Goal: Task Accomplishment & Management: Use online tool/utility

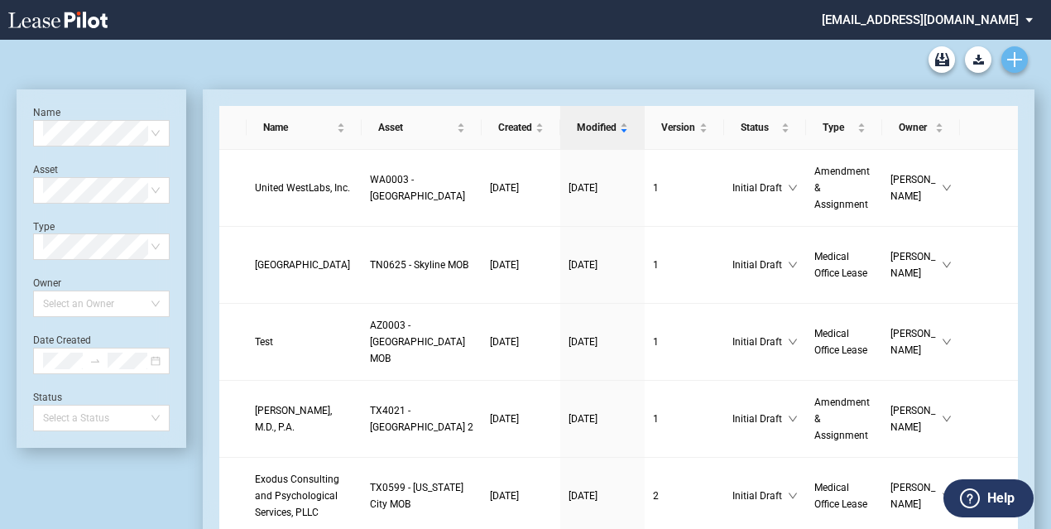
click at [1012, 60] on use "Create new document" at bounding box center [1014, 59] width 15 height 15
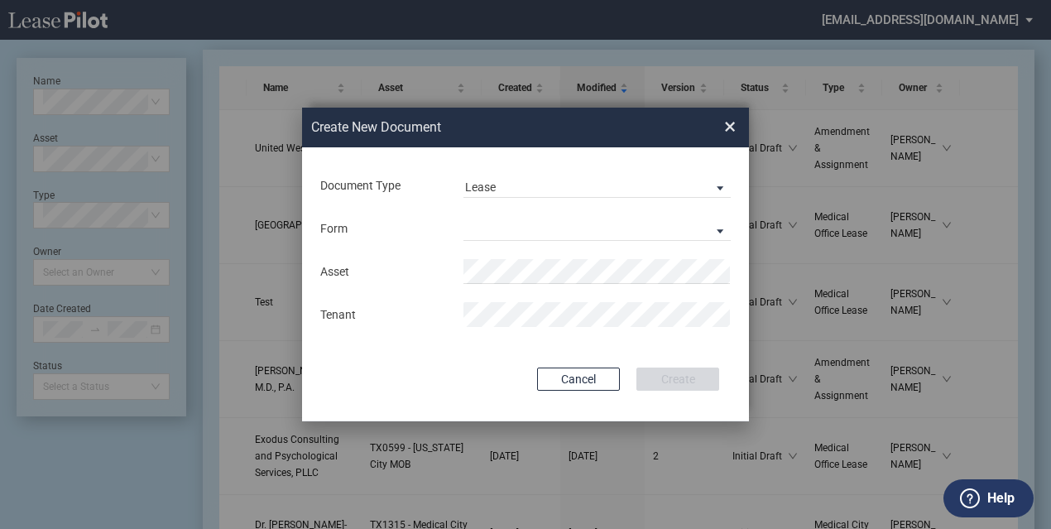
click at [545, 172] on md-input-container "Document Type Lease Lease Amendment" at bounding box center [526, 185] width 414 height 28
click at [553, 192] on span "Lease" at bounding box center [584, 188] width 238 height 17
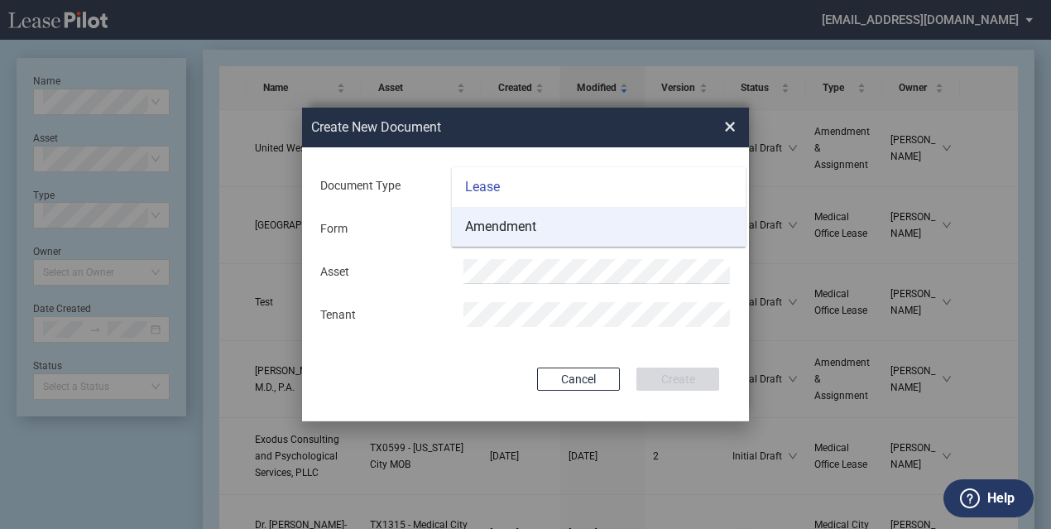
click at [562, 237] on md-option "Amendment" at bounding box center [599, 227] width 294 height 40
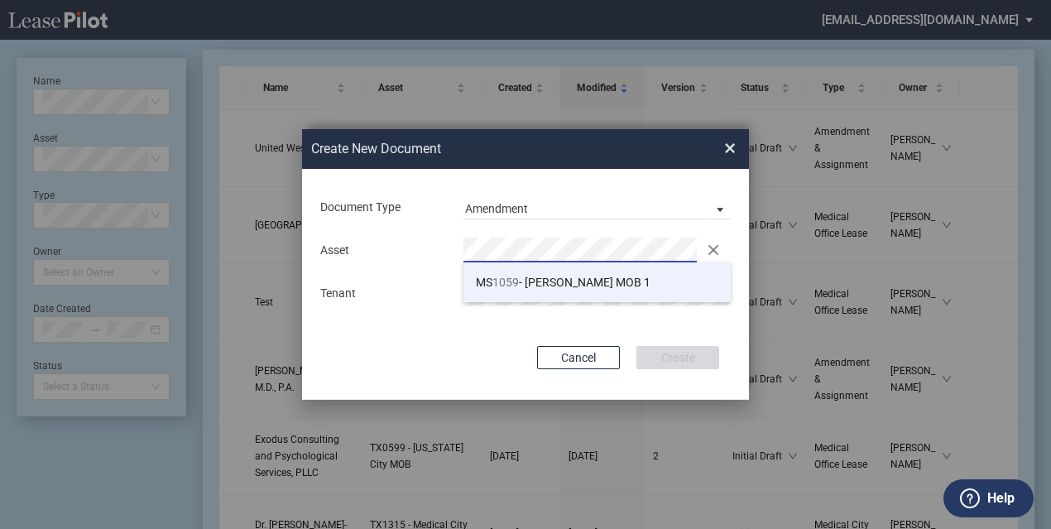
click at [525, 282] on span "MS 1059 - Jackson MOB 1" at bounding box center [563, 282] width 175 height 13
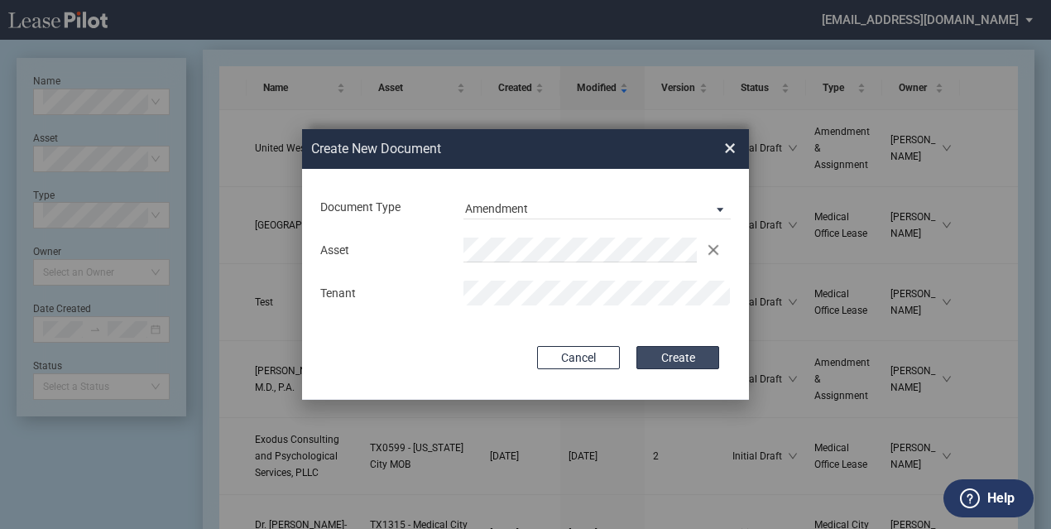
click at [690, 369] on button "Create" at bounding box center [678, 357] width 83 height 23
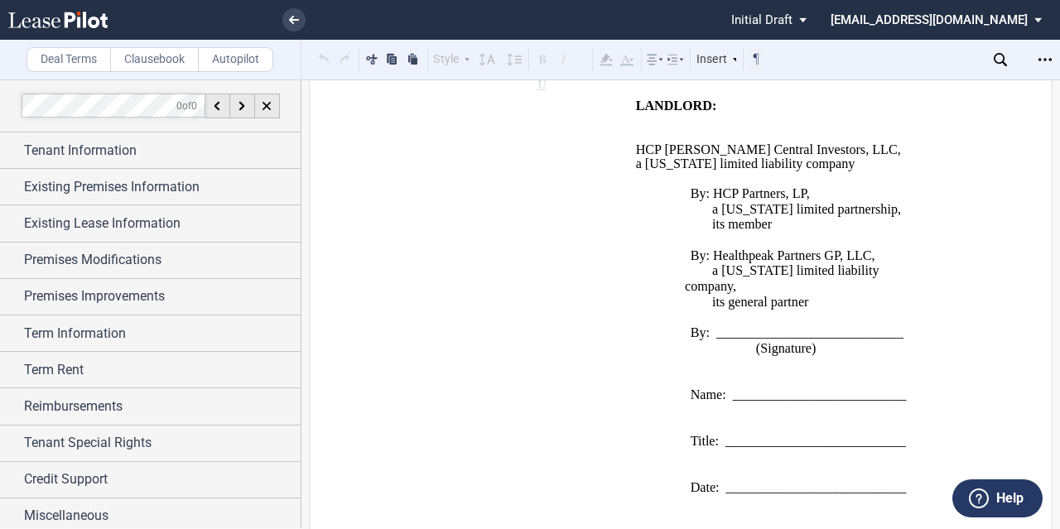
scroll to position [2472, 0]
